Goal: Navigation & Orientation: Find specific page/section

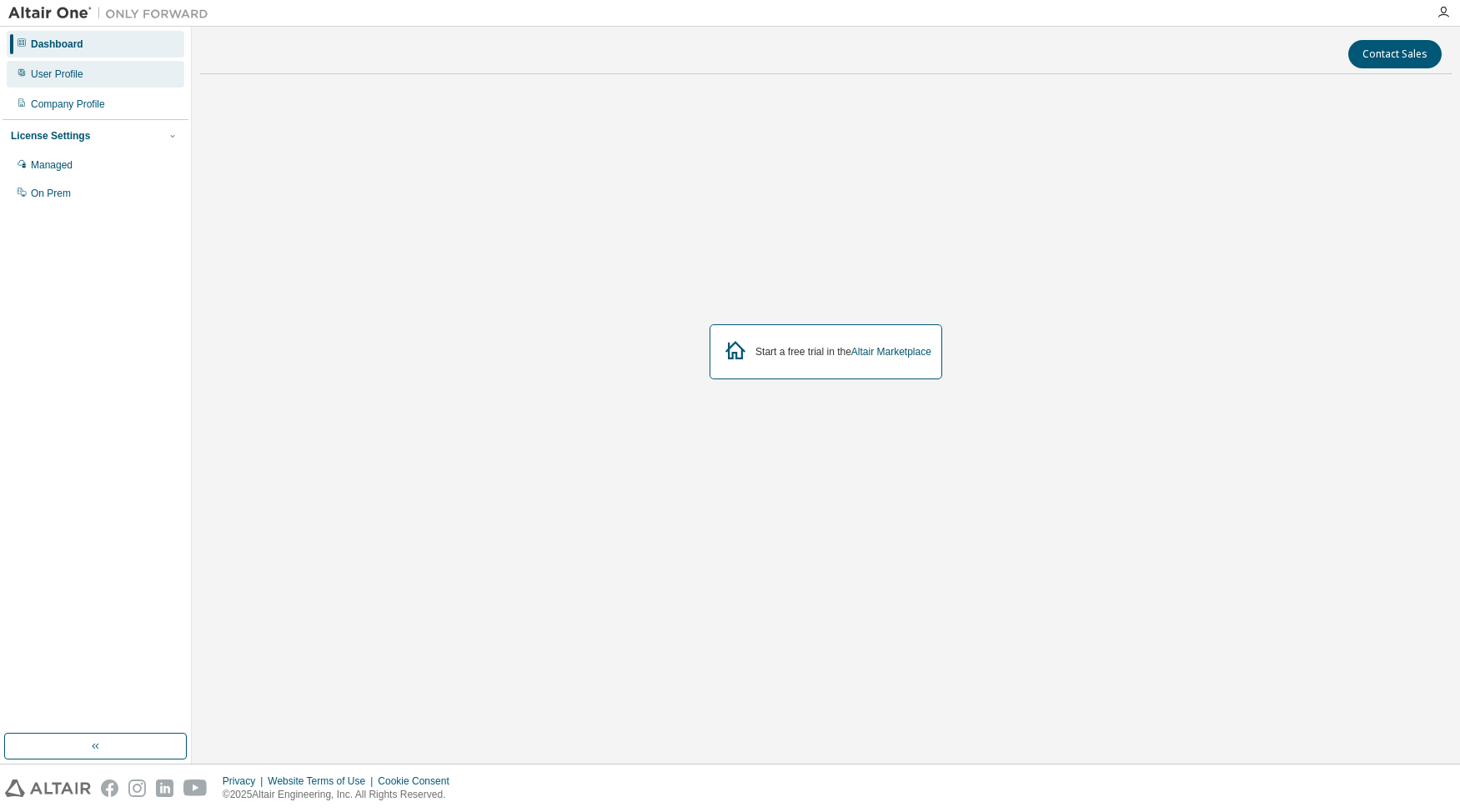
click at [98, 74] on div "User Profile" at bounding box center [95, 74] width 178 height 27
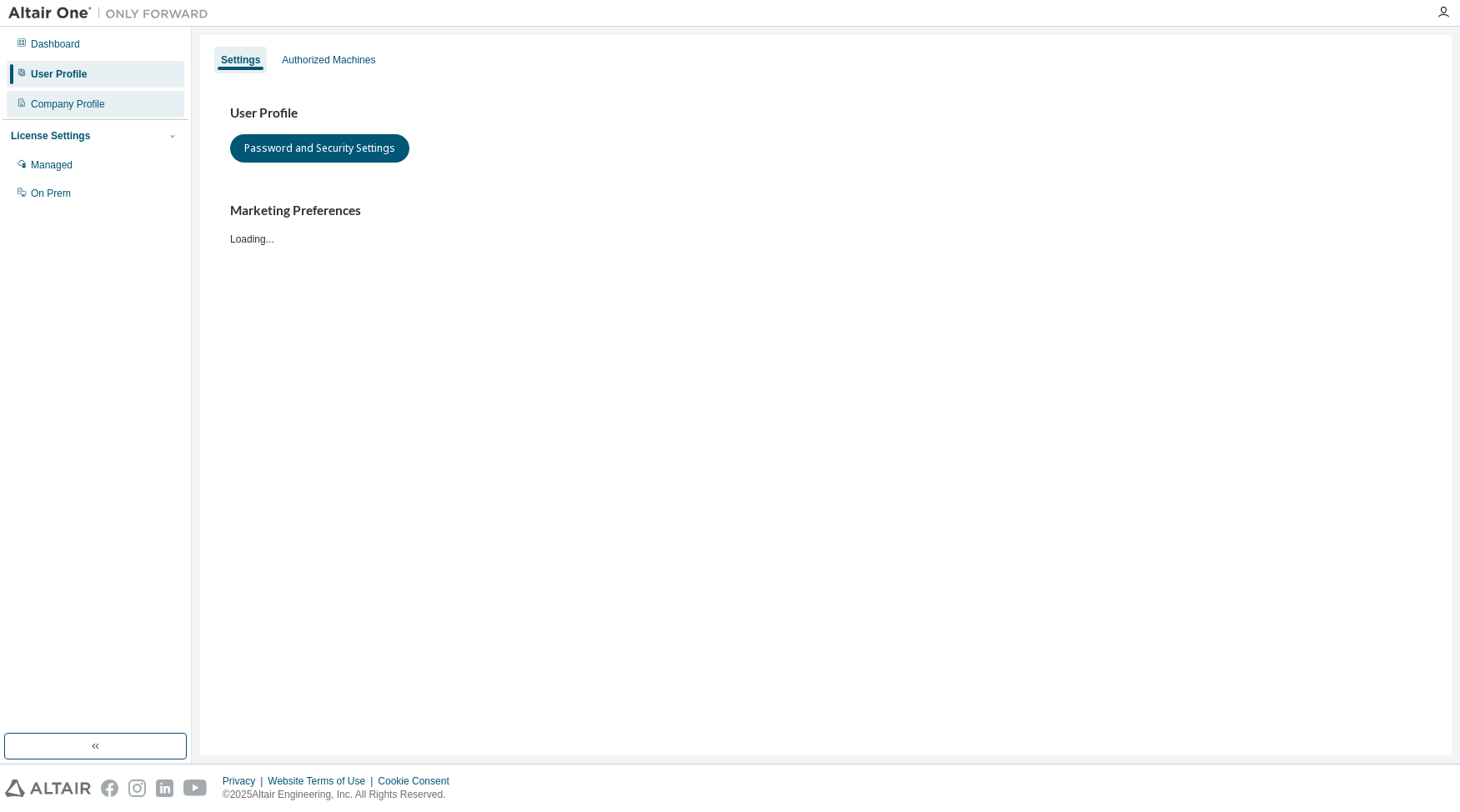
click at [101, 111] on div "Company Profile" at bounding box center [95, 104] width 178 height 27
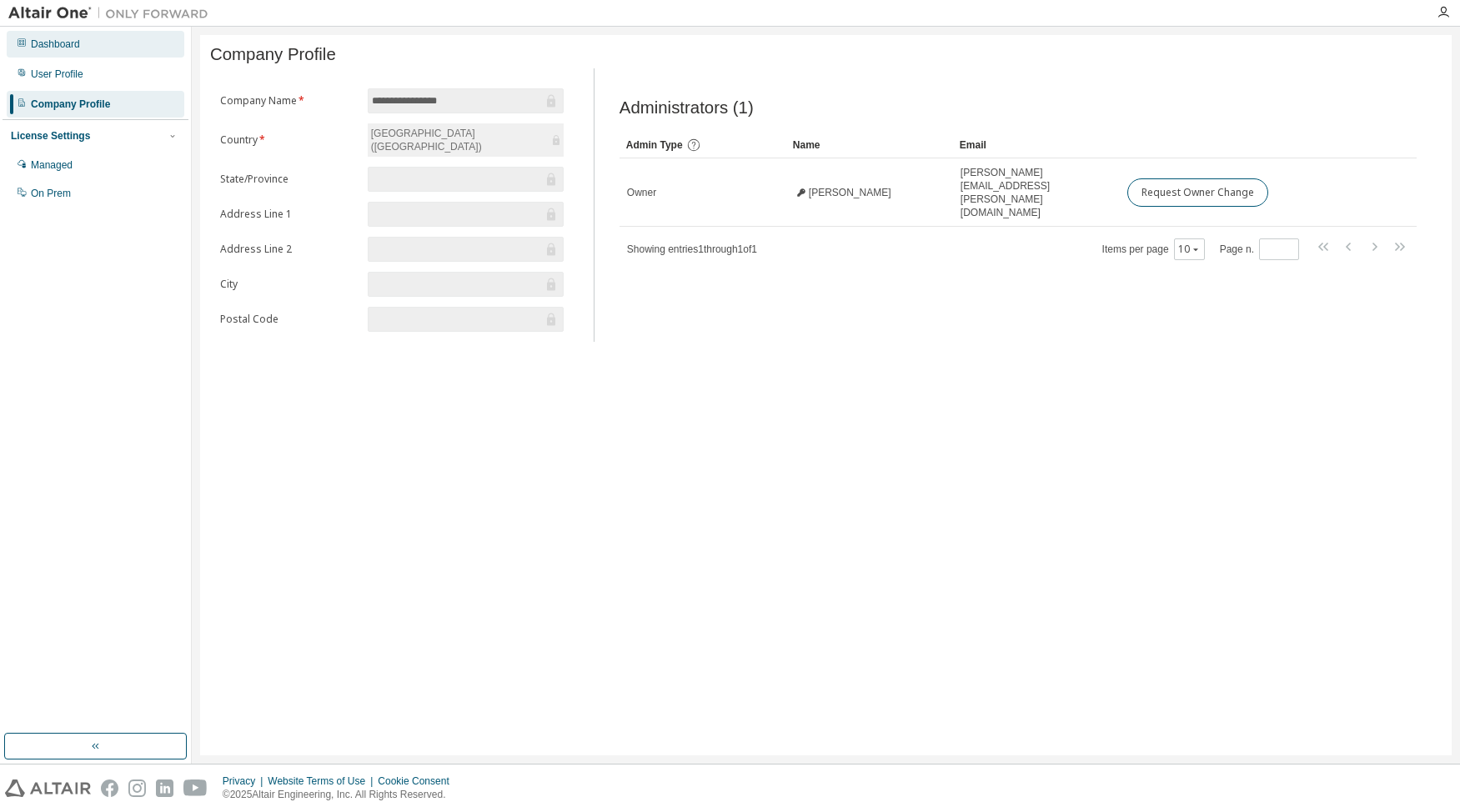
click at [98, 48] on div "Dashboard" at bounding box center [95, 44] width 178 height 27
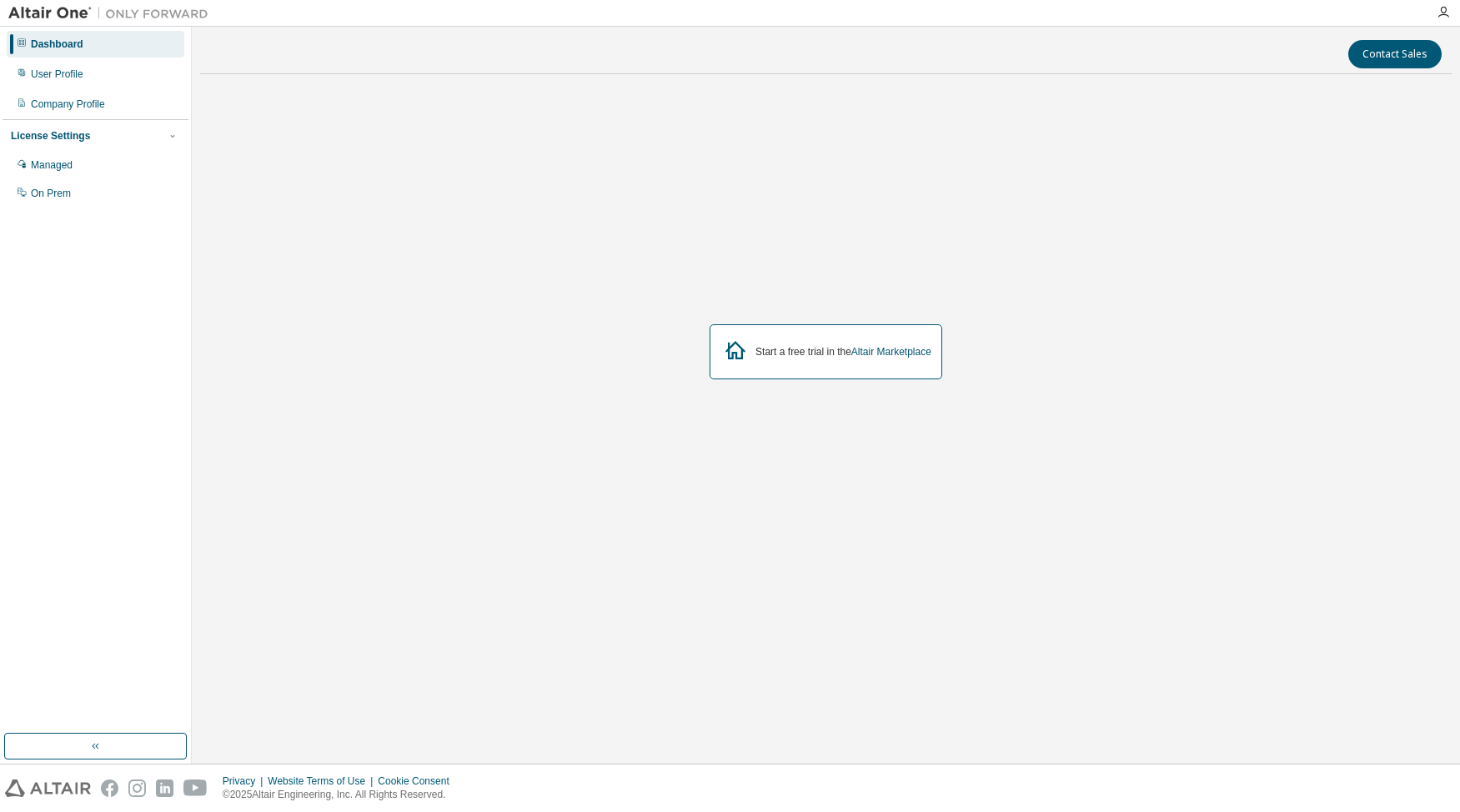
click at [115, 88] on div "Dashboard User Profile Company Profile License Settings Managed On Prem" at bounding box center [96, 118] width 186 height 179
click at [115, 85] on div "User Profile" at bounding box center [95, 74] width 178 height 27
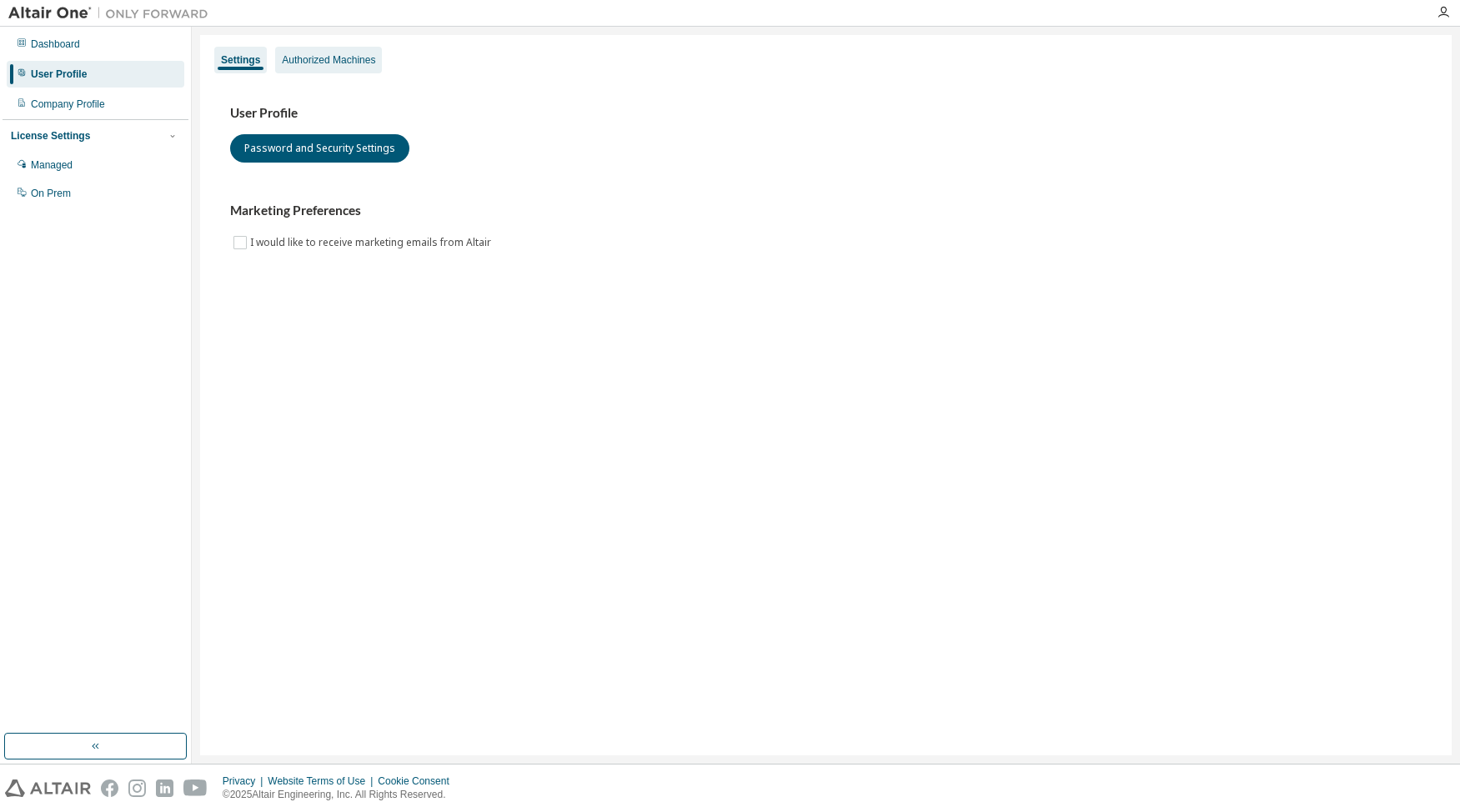
click at [334, 60] on div "Authorized Machines" at bounding box center [328, 60] width 93 height 13
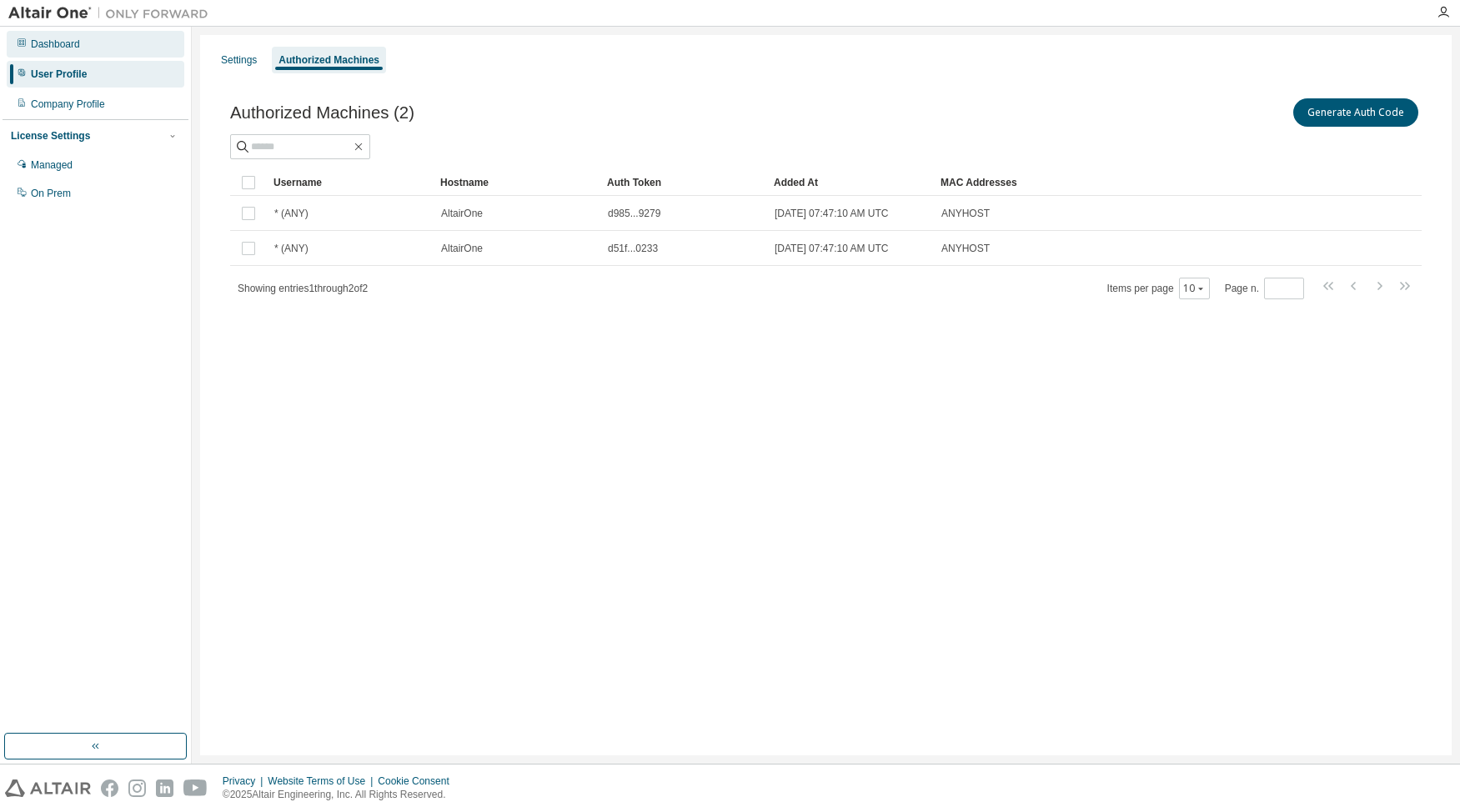
click at [112, 52] on div "Dashboard" at bounding box center [95, 44] width 178 height 27
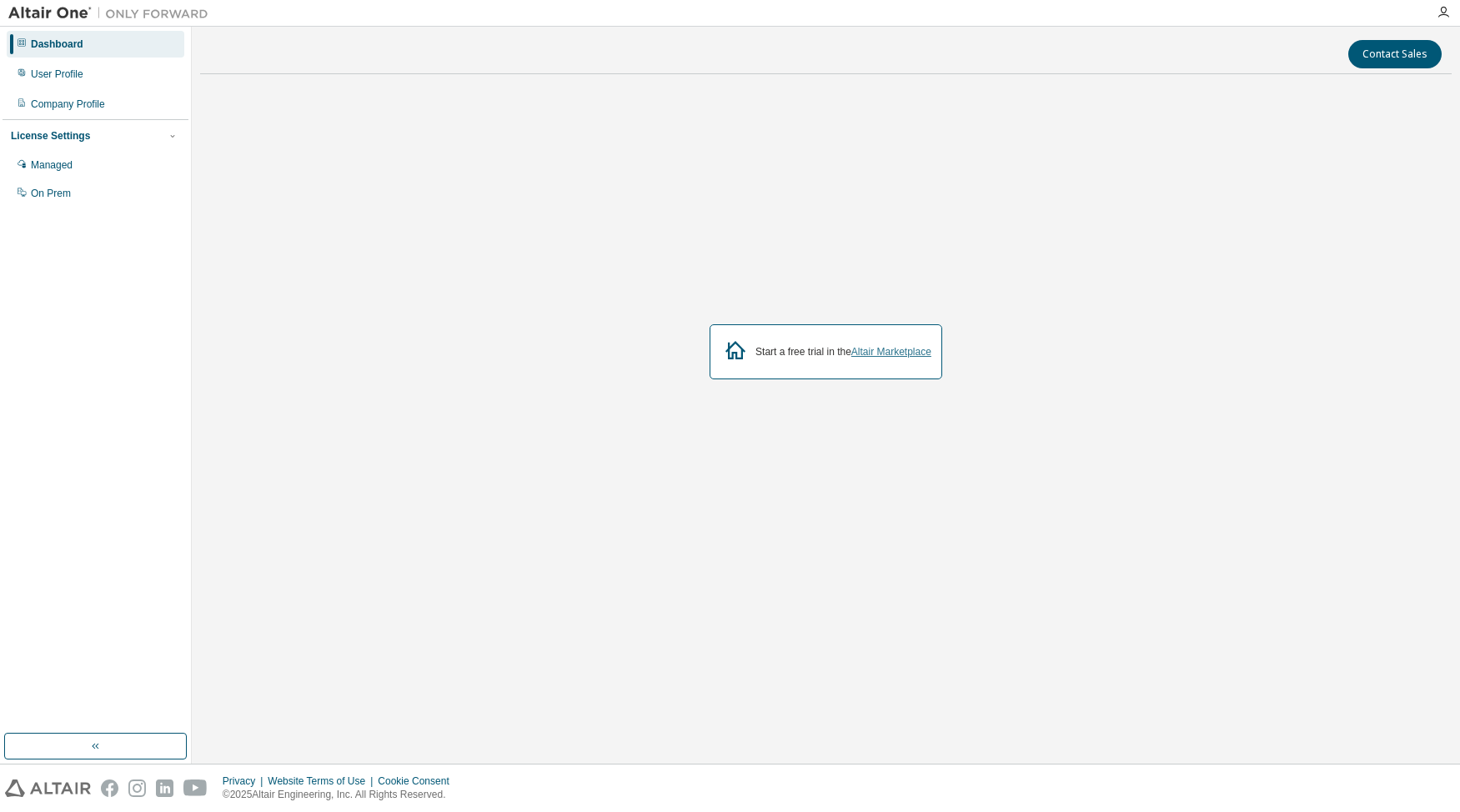
click at [891, 351] on link "Altair Marketplace" at bounding box center [892, 351] width 80 height 12
